Goal: Check status: Check status

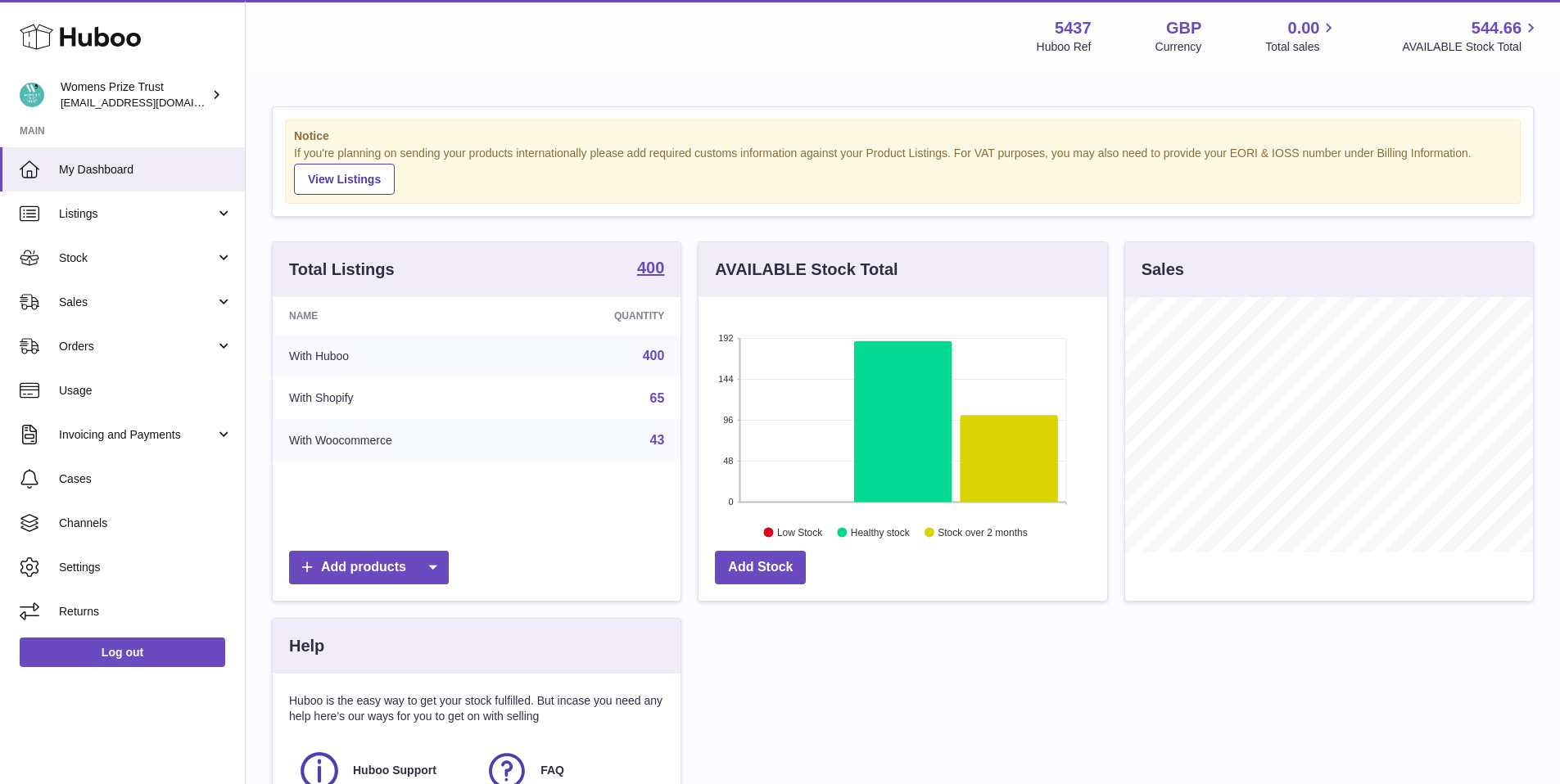
scroll to position [256, 409]
click at [94, 264] on span "Stock" at bounding box center [136, 257] width 156 height 15
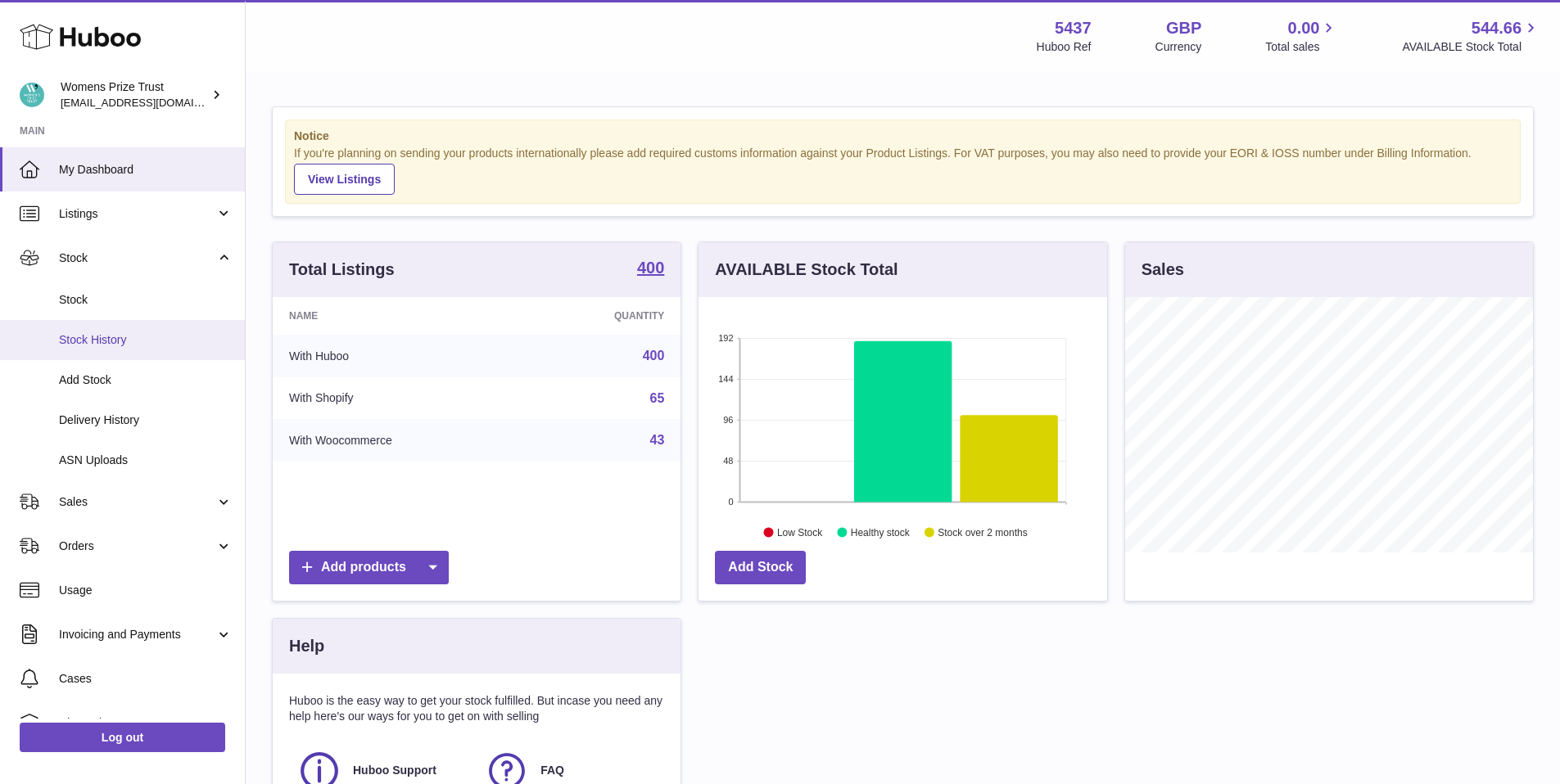
click at [77, 331] on link "Stock History" at bounding box center [122, 339] width 245 height 40
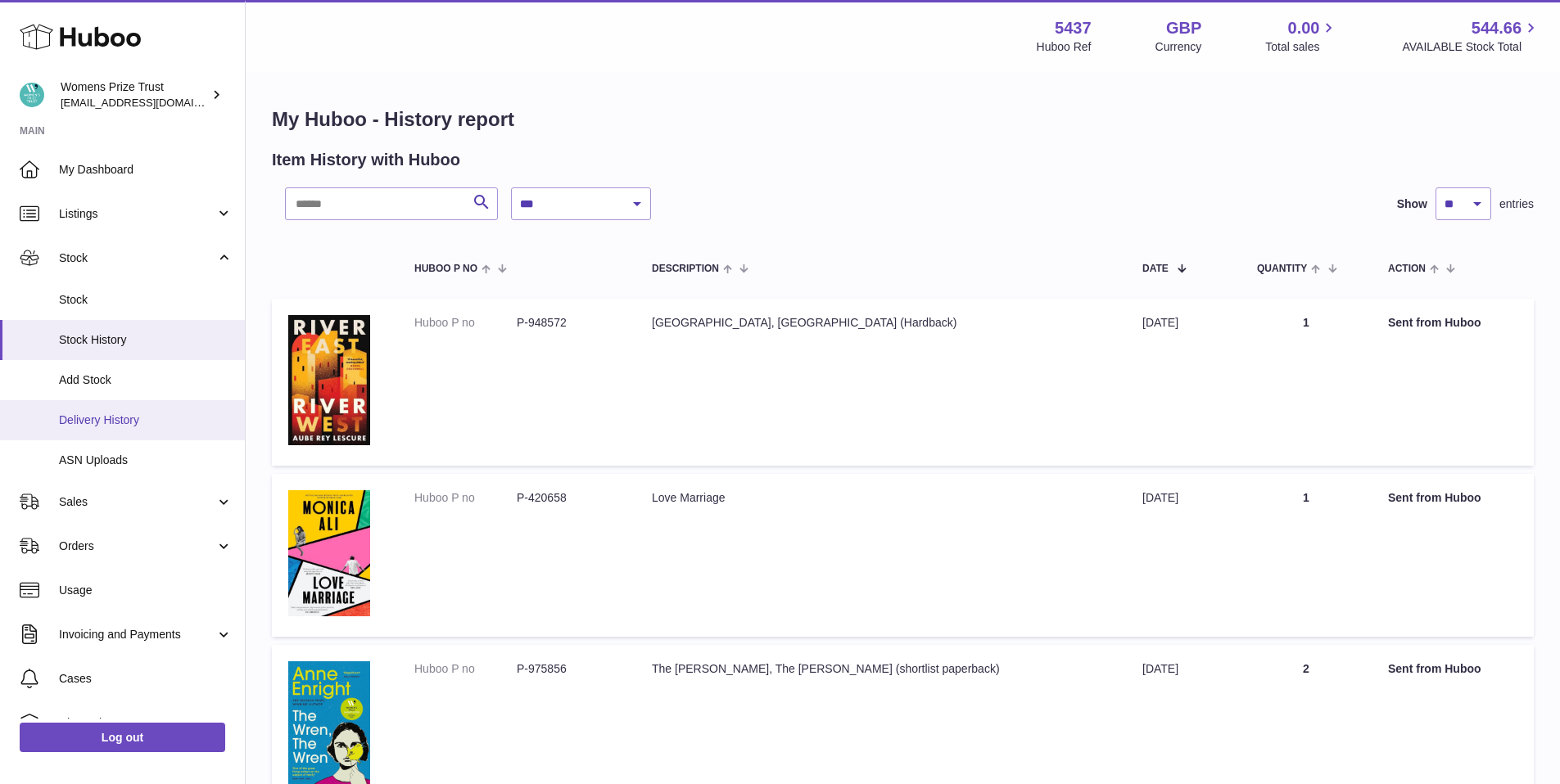
click at [126, 429] on link "Delivery History" at bounding box center [122, 420] width 245 height 40
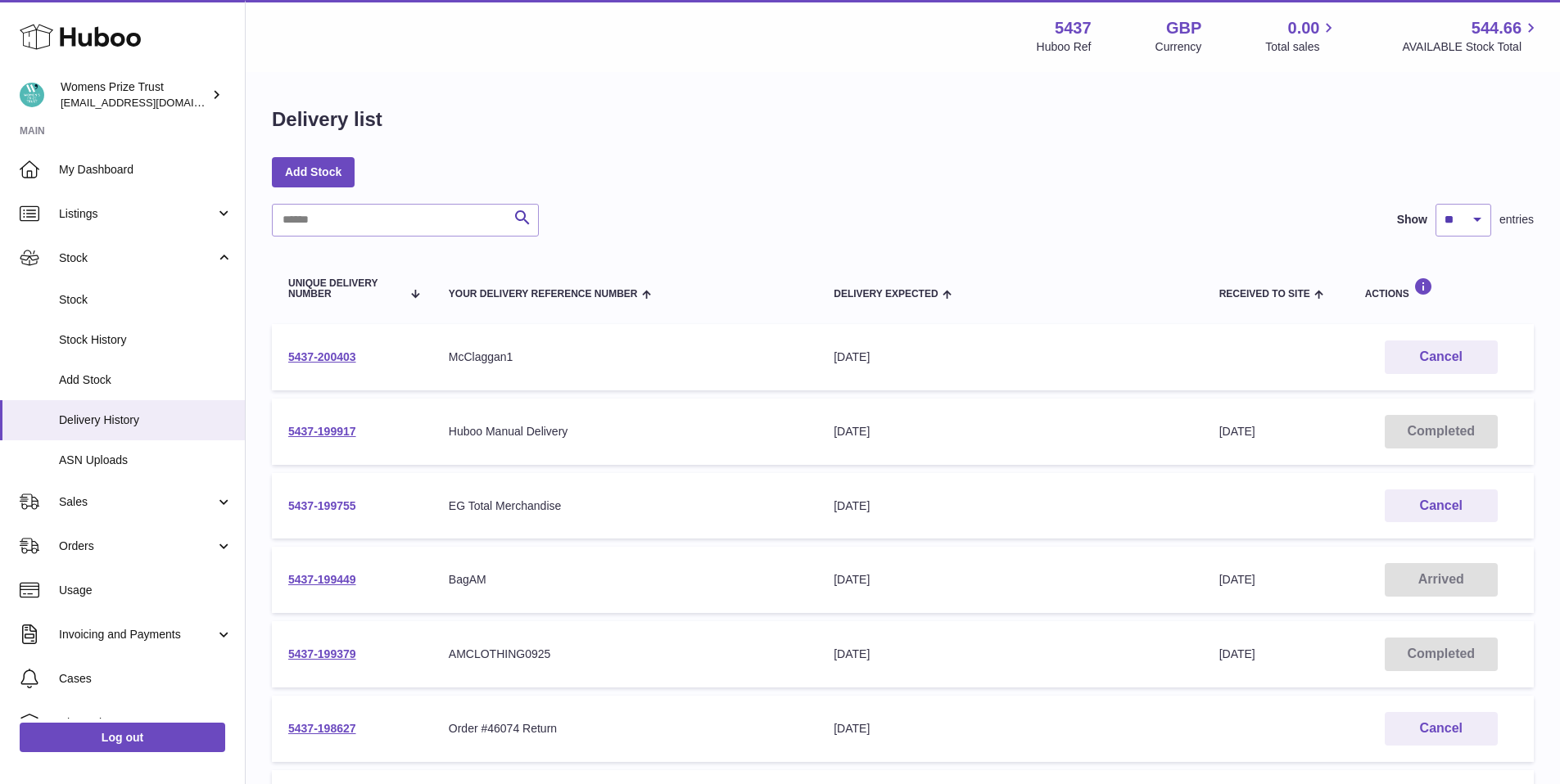
click at [323, 505] on link "5437-199755" at bounding box center [322, 505] width 68 height 13
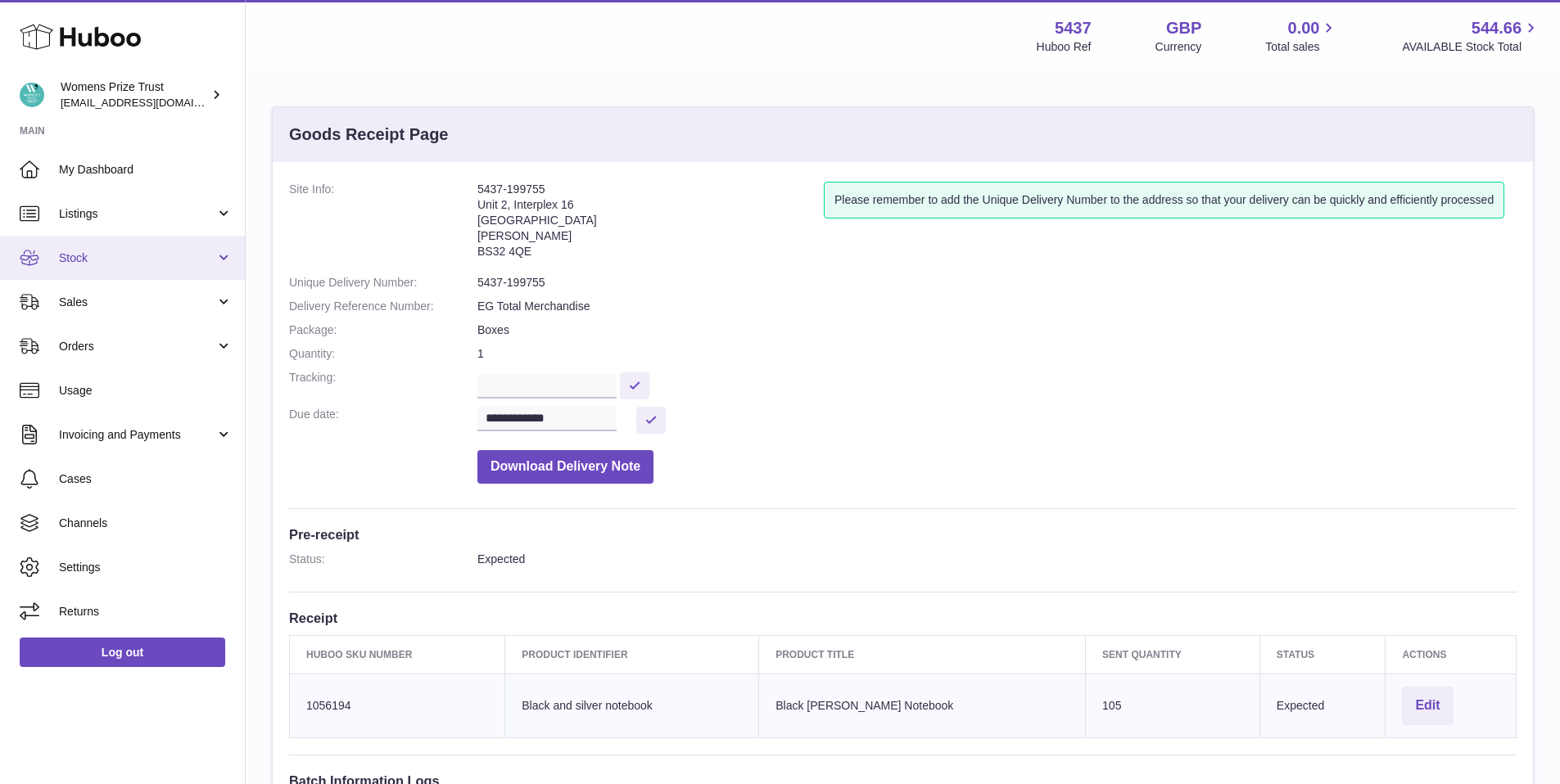
click at [84, 256] on span "Stock" at bounding box center [136, 257] width 156 height 15
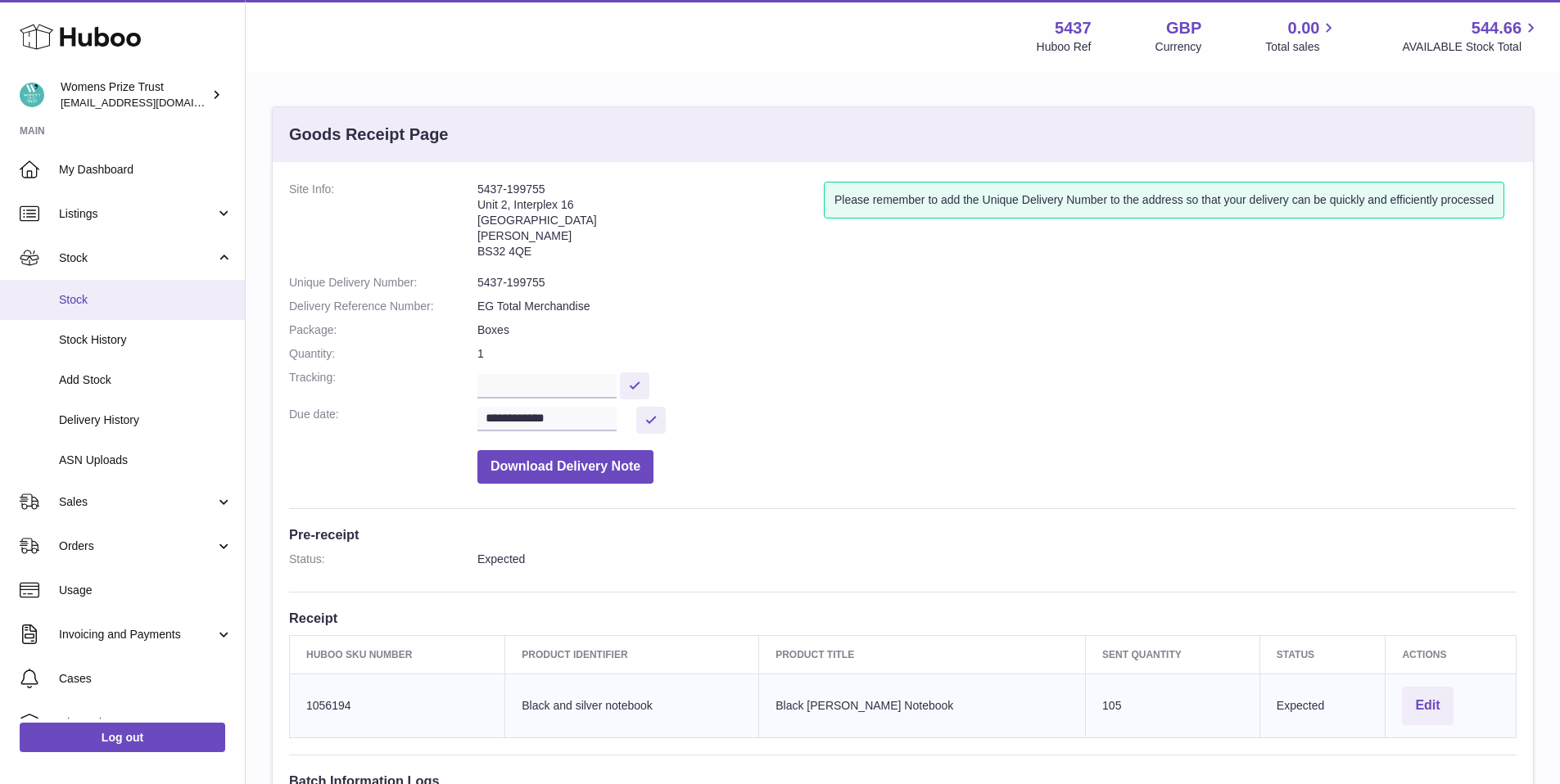
click at [70, 306] on span "Stock" at bounding box center [145, 299] width 174 height 15
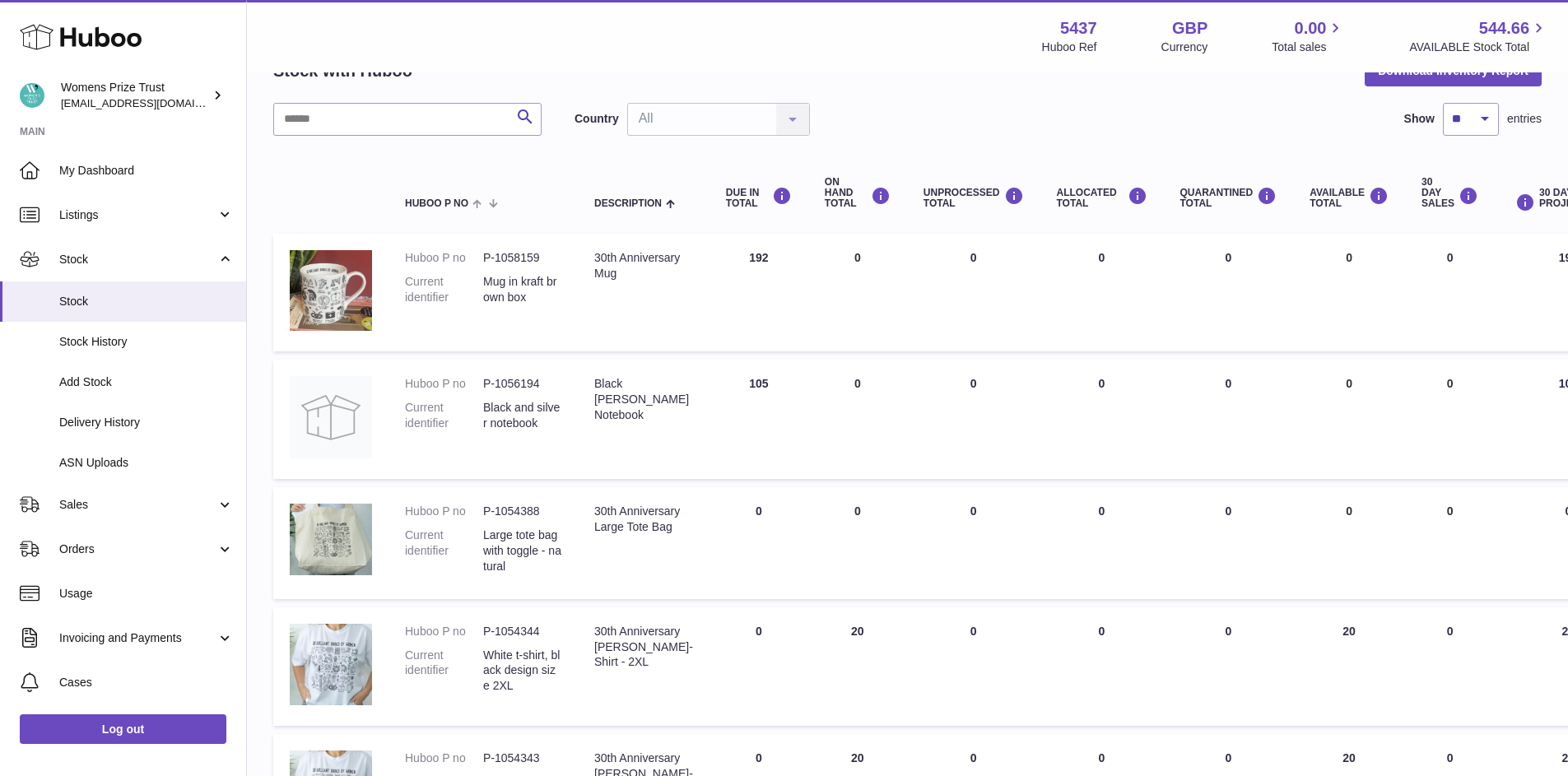
scroll to position [97, 0]
